Goal: Information Seeking & Learning: Check status

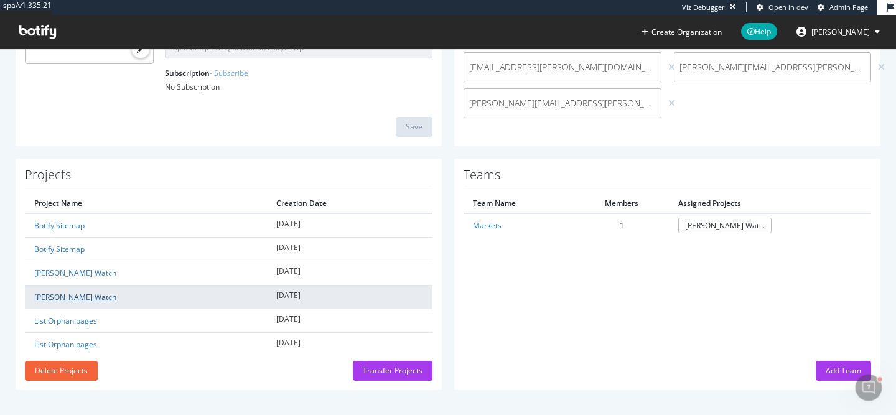
click at [55, 294] on link "[PERSON_NAME] Watch" at bounding box center [75, 297] width 82 height 11
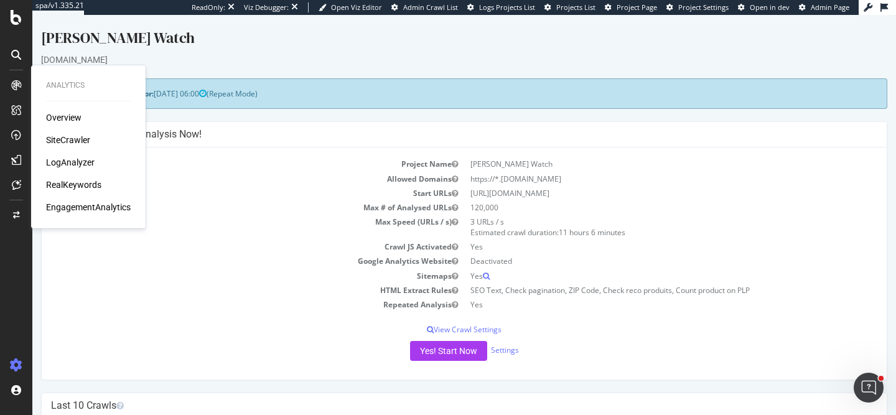
click at [67, 189] on div "RealKeywords" at bounding box center [73, 185] width 55 height 12
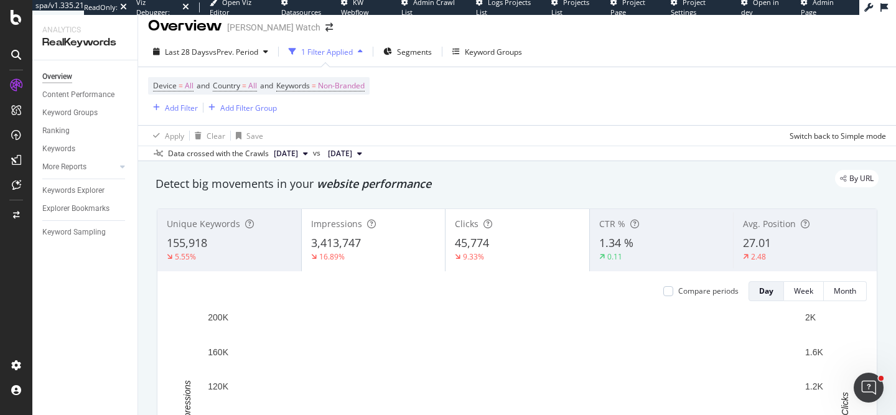
scroll to position [10, 0]
